Goal: Use online tool/utility: Use online tool/utility

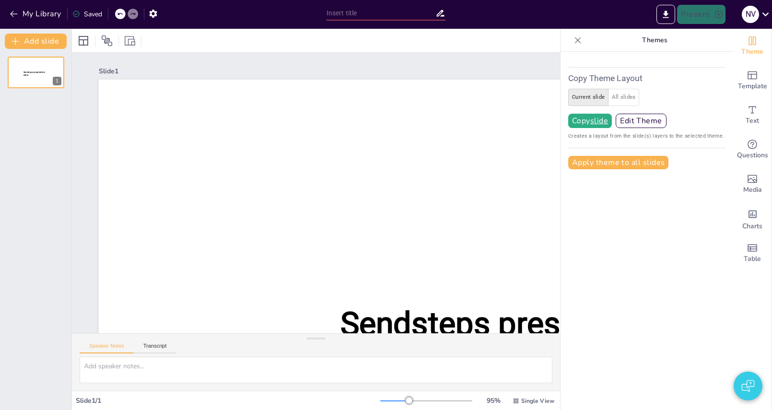
type input "New Sendsteps"
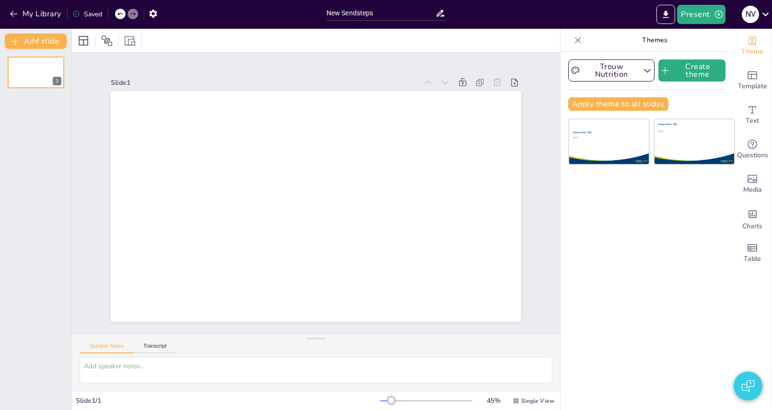
click at [577, 40] on icon at bounding box center [578, 40] width 6 height 6
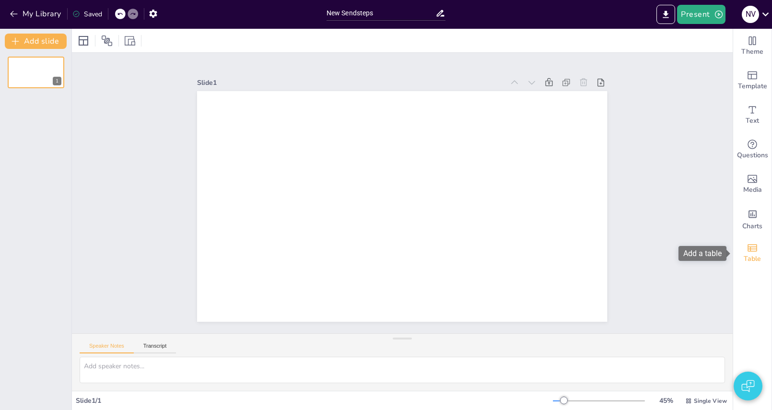
click at [758, 258] on span "Table" at bounding box center [751, 259] width 17 height 11
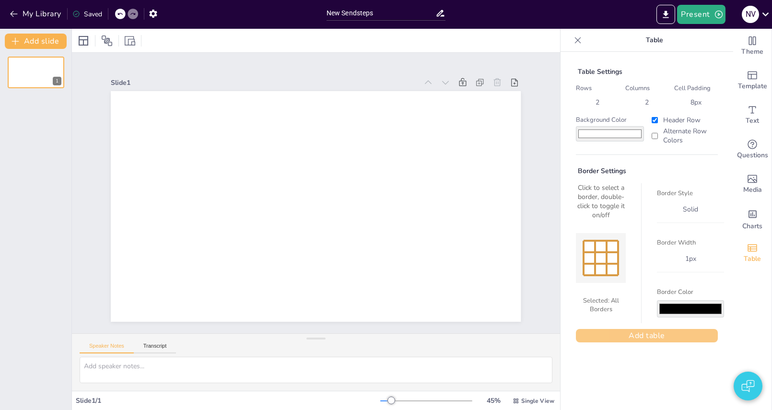
click at [635, 334] on button "Add table" at bounding box center [647, 335] width 142 height 13
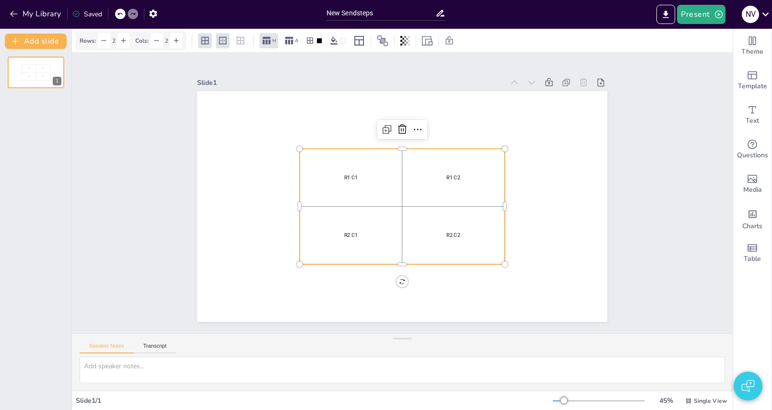
click at [341, 179] on p "R1 C1" at bounding box center [350, 177] width 99 height 7
click at [350, 179] on p "R1 C1" at bounding box center [350, 177] width 99 height 7
click at [352, 179] on p "R1 C1" at bounding box center [350, 177] width 99 height 7
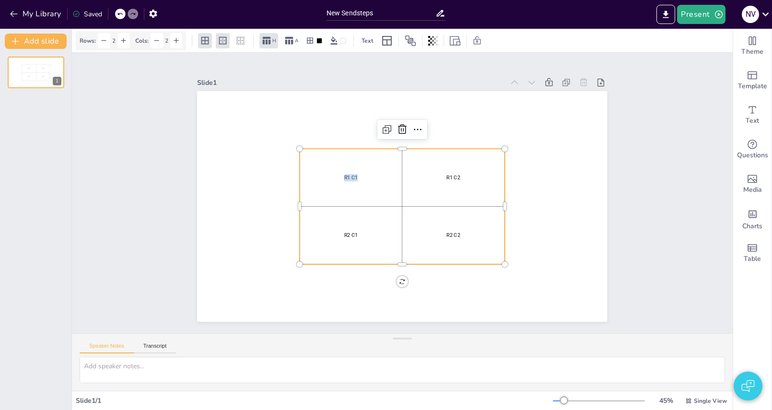
click at [352, 179] on p "R1 C1" at bounding box center [350, 177] width 99 height 7
click at [370, 36] on div "Text" at bounding box center [367, 40] width 16 height 15
click at [234, 40] on icon at bounding box center [231, 40] width 7 height 7
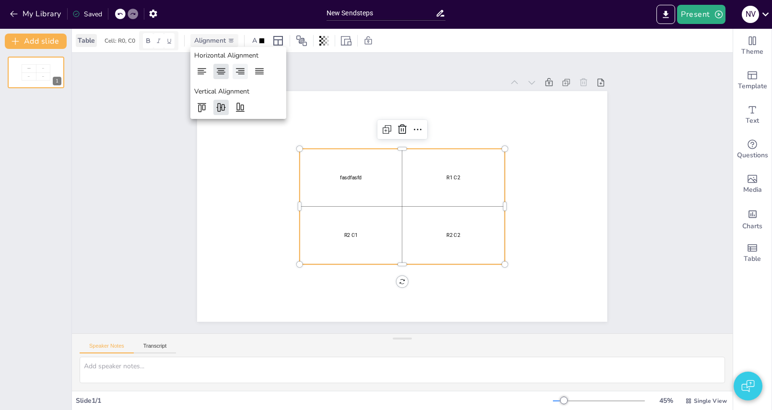
click at [237, 70] on icon at bounding box center [240, 72] width 12 height 12
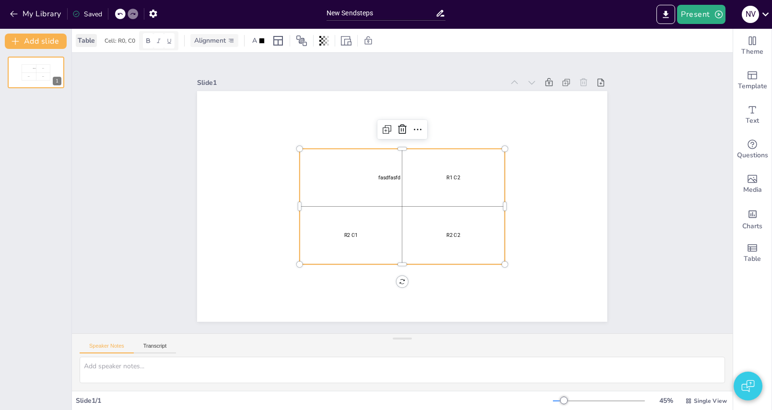
click at [232, 43] on icon at bounding box center [231, 40] width 7 height 7
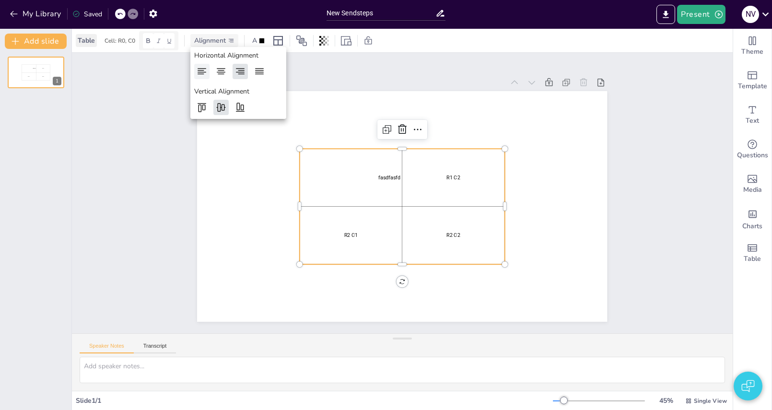
click at [200, 69] on icon at bounding box center [202, 72] width 12 height 12
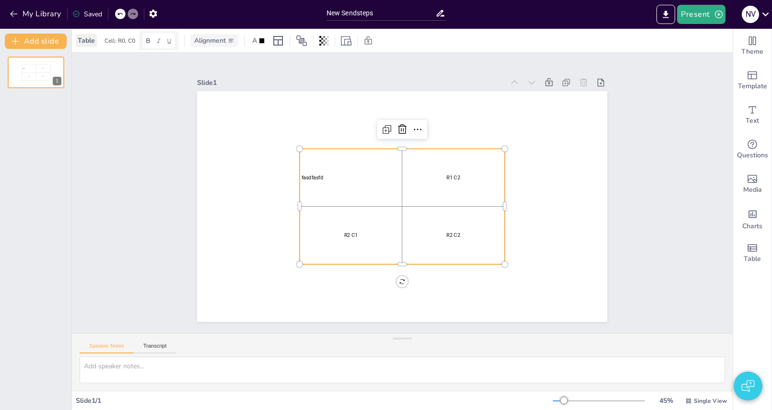
click at [208, 37] on span "Alignment" at bounding box center [210, 40] width 32 height 9
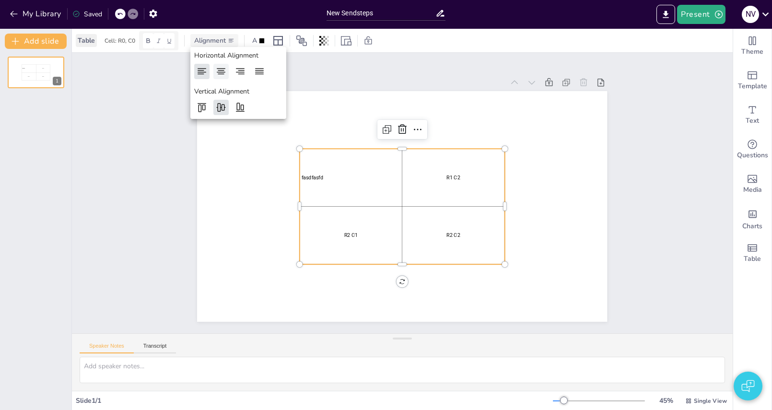
click at [216, 72] on icon at bounding box center [221, 72] width 12 height 12
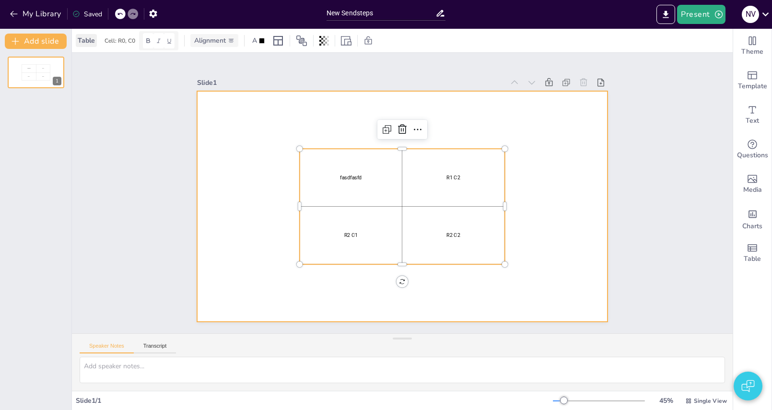
click at [557, 141] on div at bounding box center [402, 206] width 410 height 231
click at [396, 162] on div "fasdfasfd" at bounding box center [350, 177] width 99 height 54
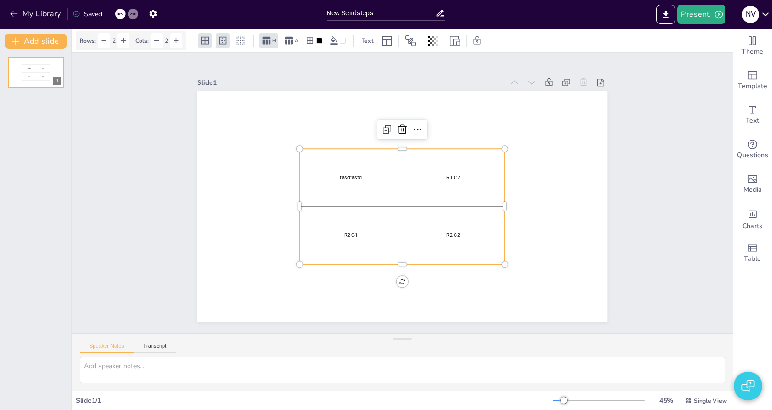
click at [445, 84] on div "Slide 1" at bounding box center [350, 82] width 306 height 9
